Goal: Check status: Check status

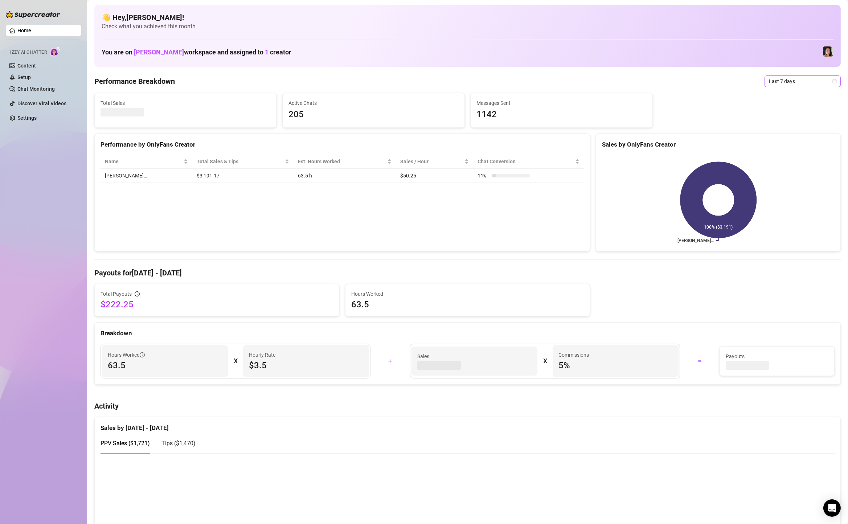
click at [787, 77] on span "Last 7 days" at bounding box center [801, 81] width 67 height 11
click at [799, 144] on div "Custom date" at bounding box center [802, 142] width 65 height 8
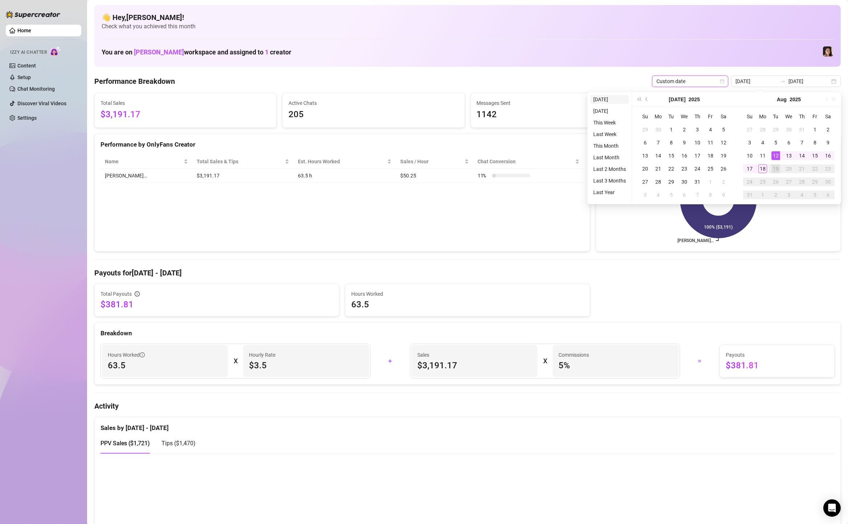
type input "[DATE]"
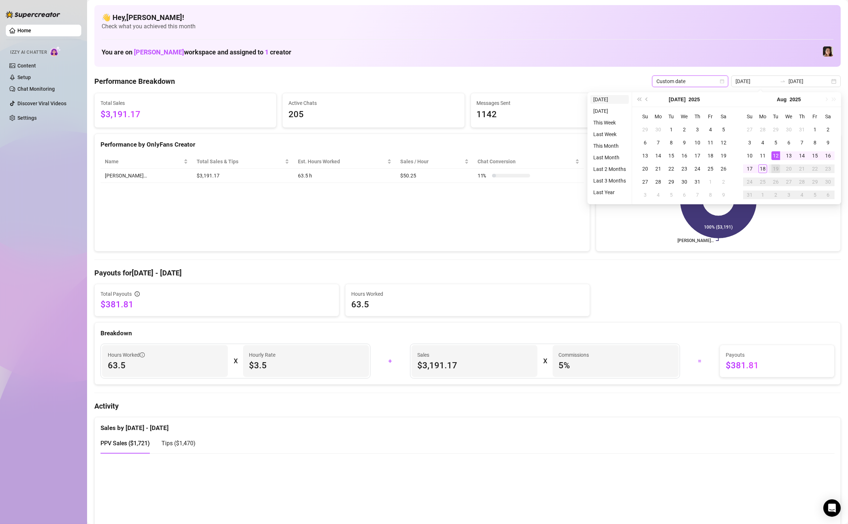
type input "[DATE]"
click at [596, 100] on li "[DATE]" at bounding box center [609, 99] width 38 height 9
type input "[DATE]"
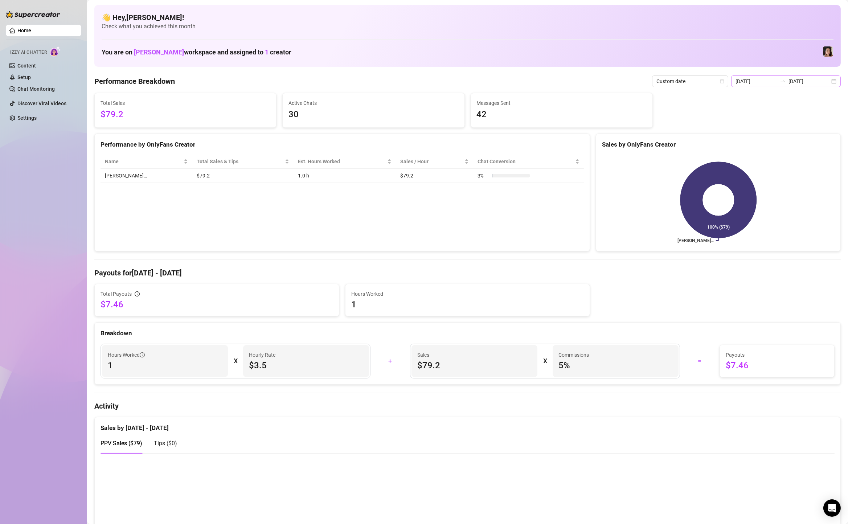
click at [833, 80] on div "[DATE] [DATE]" at bounding box center [786, 81] width 110 height 12
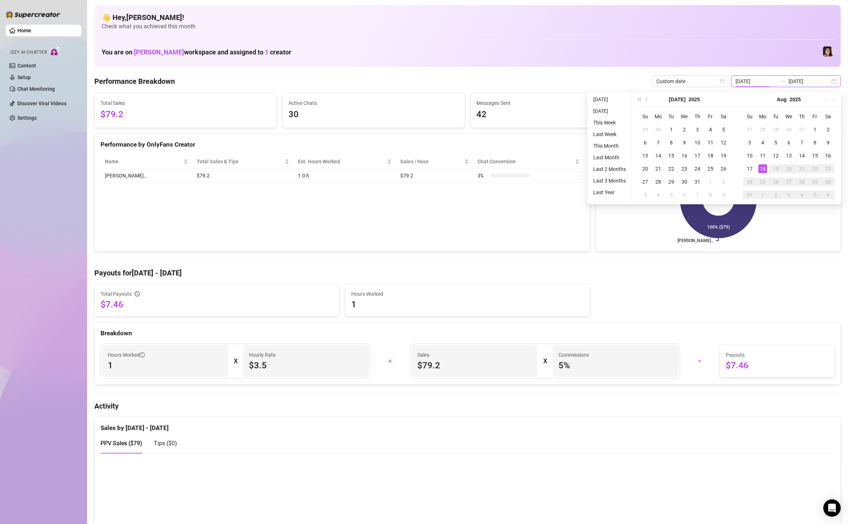
type input "[DATE]"
click at [829, 156] on div "16" at bounding box center [827, 155] width 9 height 9
type input "[DATE]"
click at [759, 168] on div "18" at bounding box center [762, 168] width 9 height 9
type input "[DATE]"
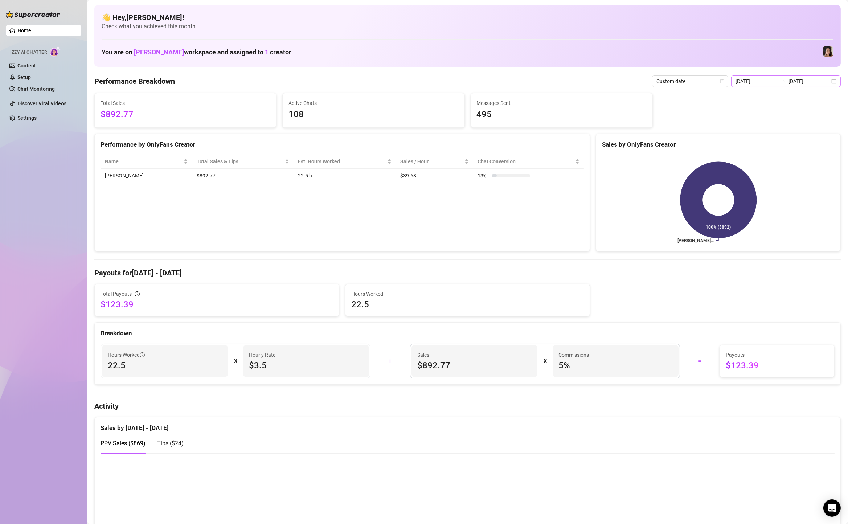
click at [834, 84] on div "[DATE] [DATE]" at bounding box center [786, 81] width 110 height 12
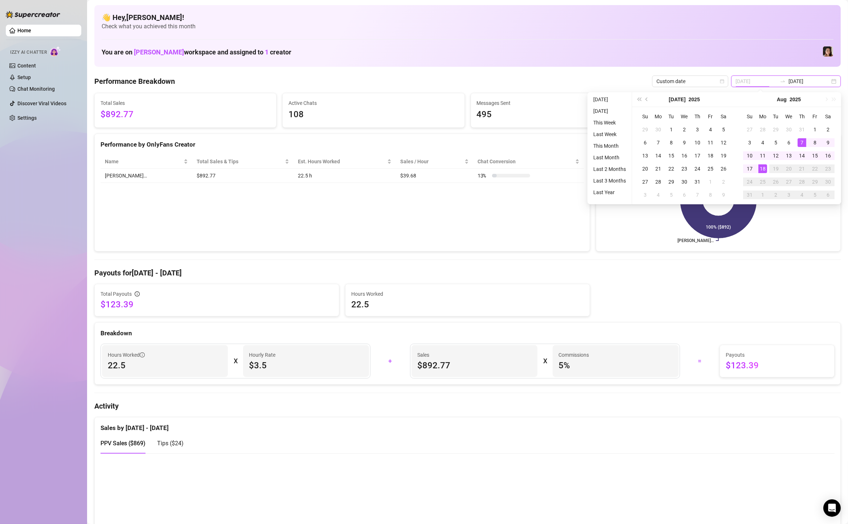
type input "[DATE]"
click at [678, 220] on rect at bounding box center [718, 199] width 233 height 91
